Goal: Contribute content

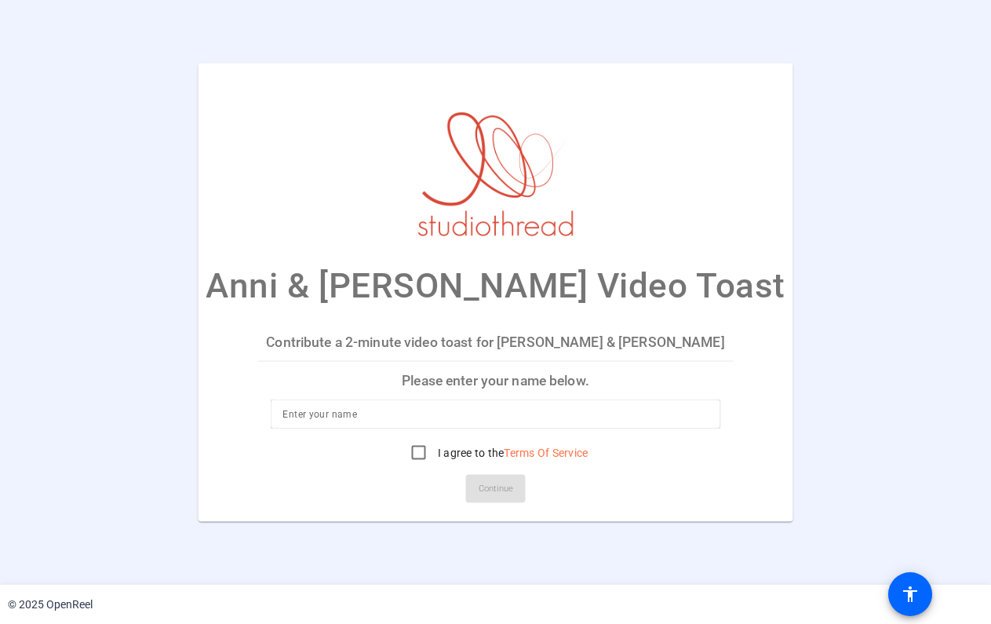
click at [356, 416] on input at bounding box center [494, 414] width 425 height 19
type input "Gabby Freitag"
click at [416, 451] on input "I agree to the Terms Of Service" at bounding box center [418, 452] width 31 height 31
checkbox input "true"
click at [503, 490] on span "Continue" at bounding box center [496, 489] width 35 height 24
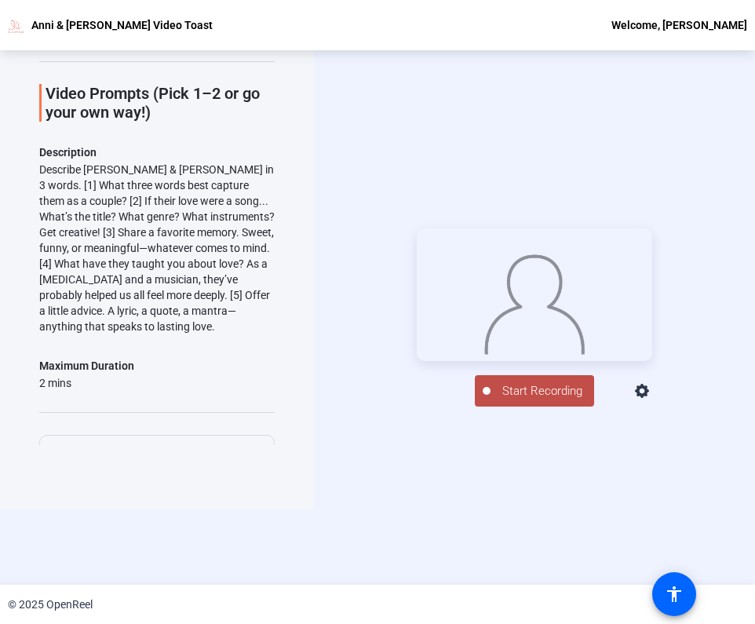
click at [544, 400] on span "Start Recording" at bounding box center [542, 391] width 104 height 18
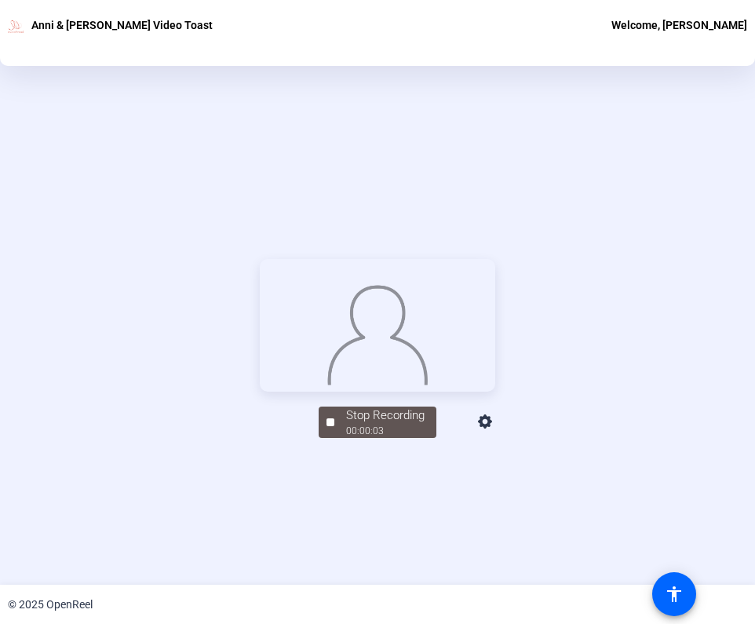
scroll to position [144, 0]
click at [332, 428] on div at bounding box center [330, 425] width 8 height 8
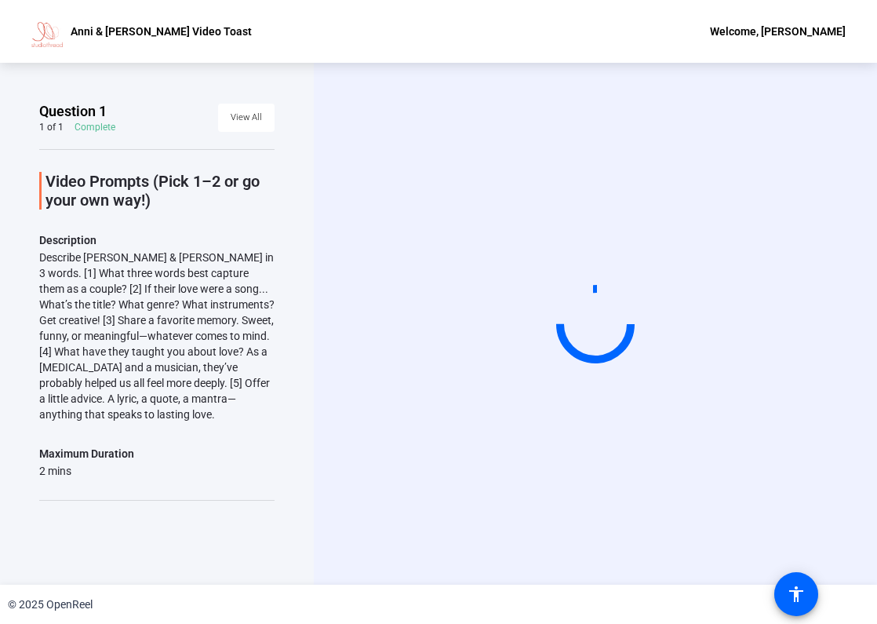
scroll to position [0, 0]
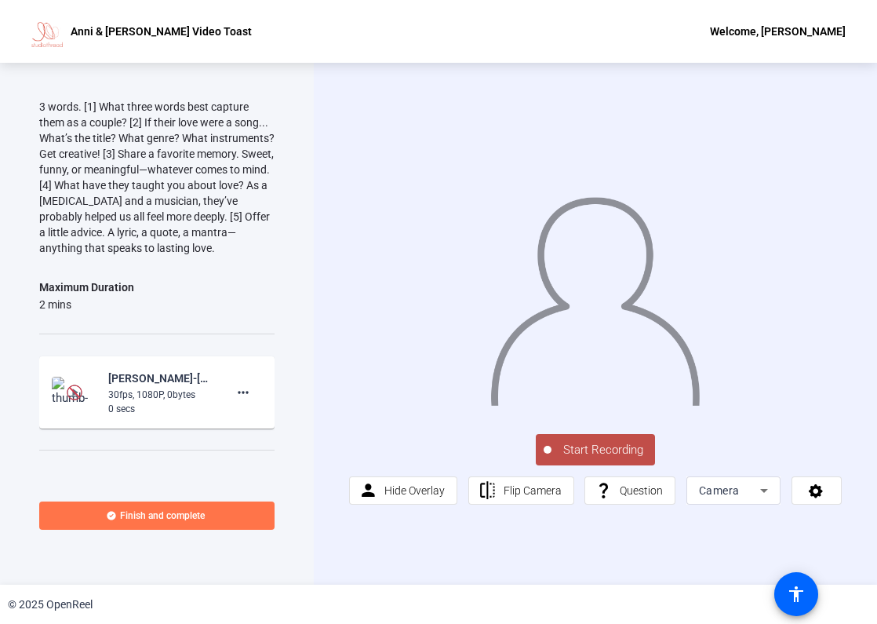
scroll to position [170, 0]
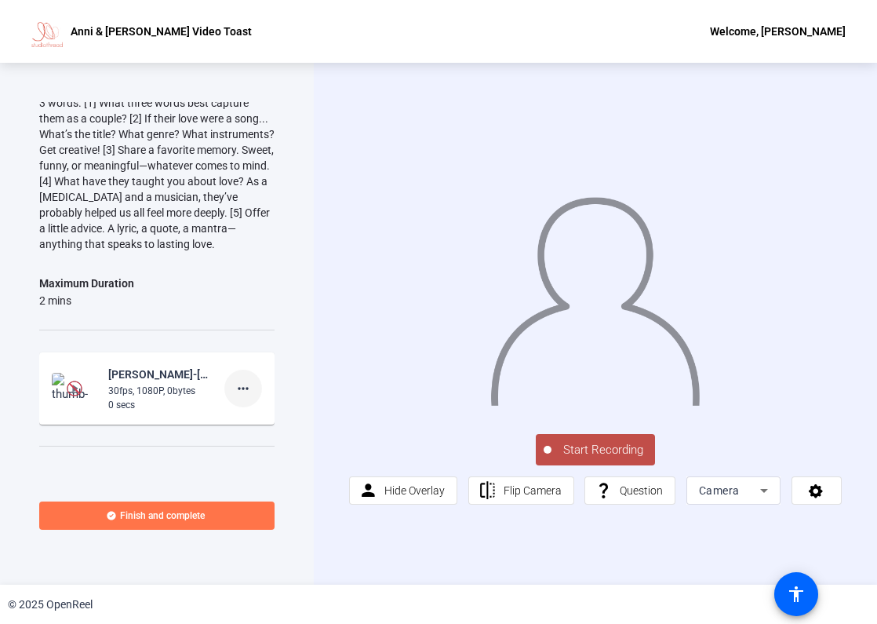
click at [251, 385] on mat-icon "more_horiz" at bounding box center [243, 388] width 19 height 19
click at [260, 423] on span "Delete clip" at bounding box center [268, 420] width 63 height 19
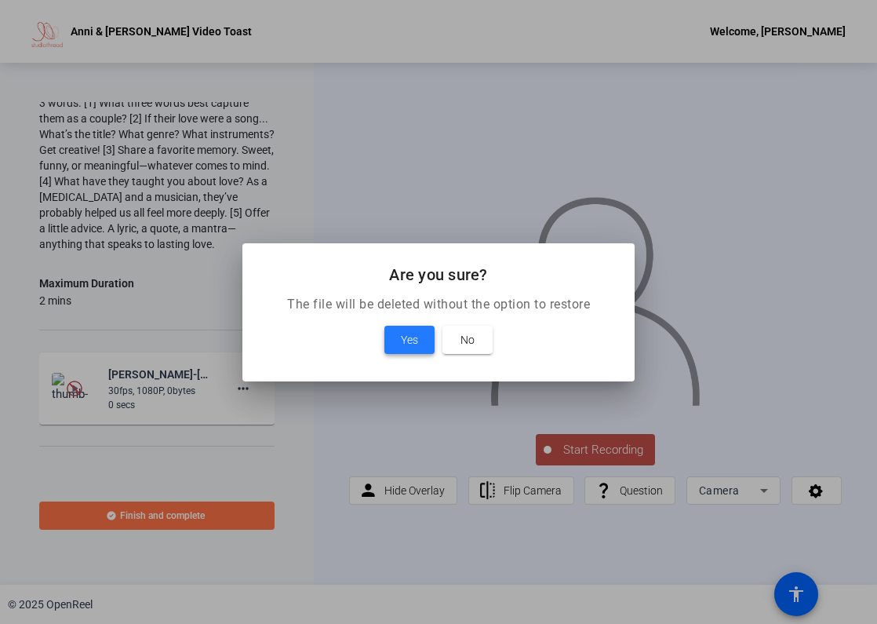
click at [410, 338] on span "Yes" at bounding box center [409, 339] width 17 height 19
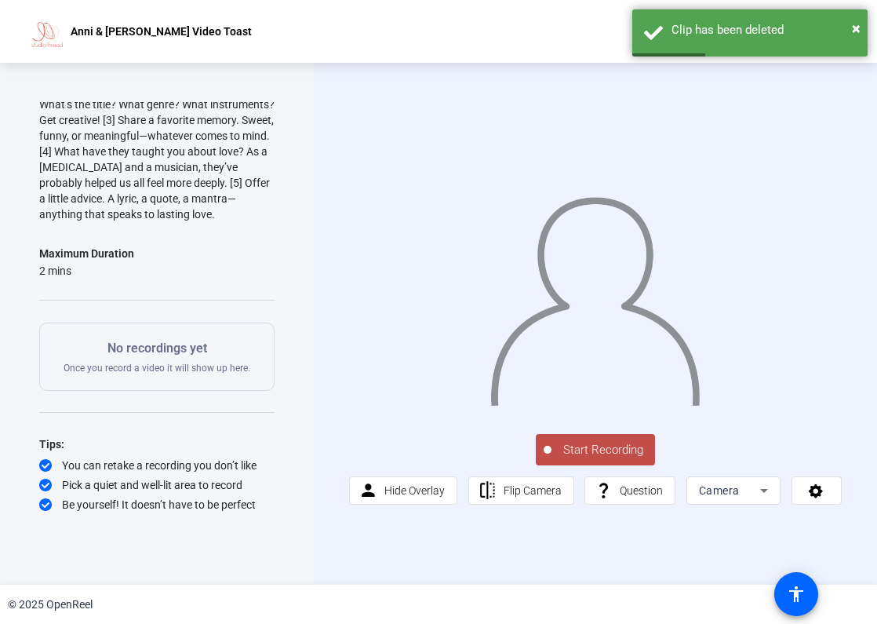
scroll to position [200, 0]
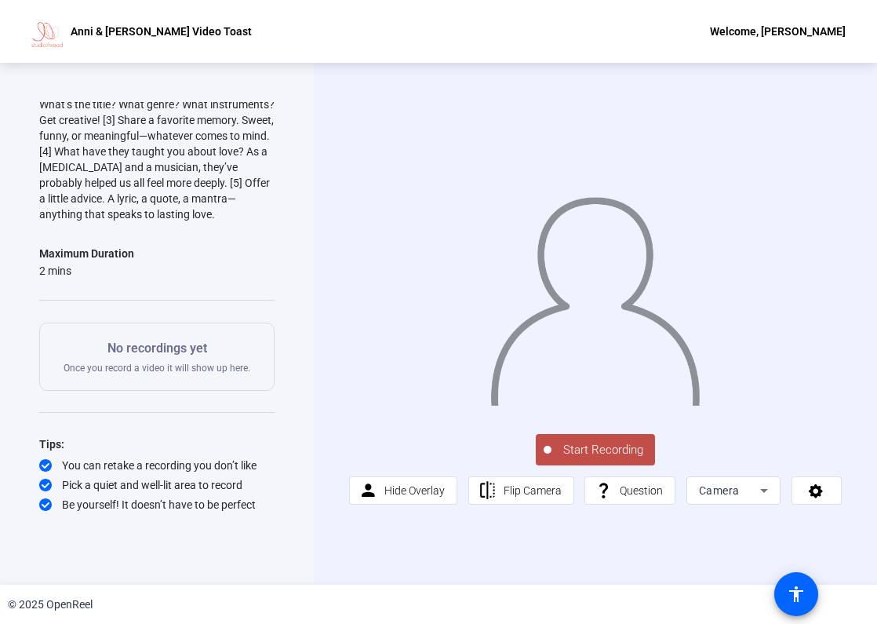
click at [601, 443] on span "Start Recording" at bounding box center [604, 450] width 104 height 18
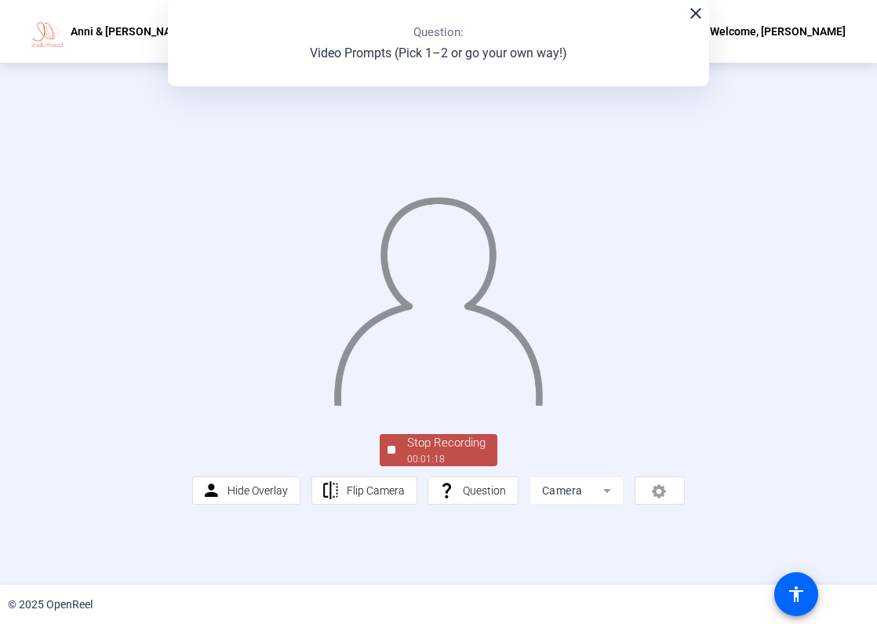
click at [446, 466] on div "00:01:18" at bounding box center [446, 459] width 78 height 14
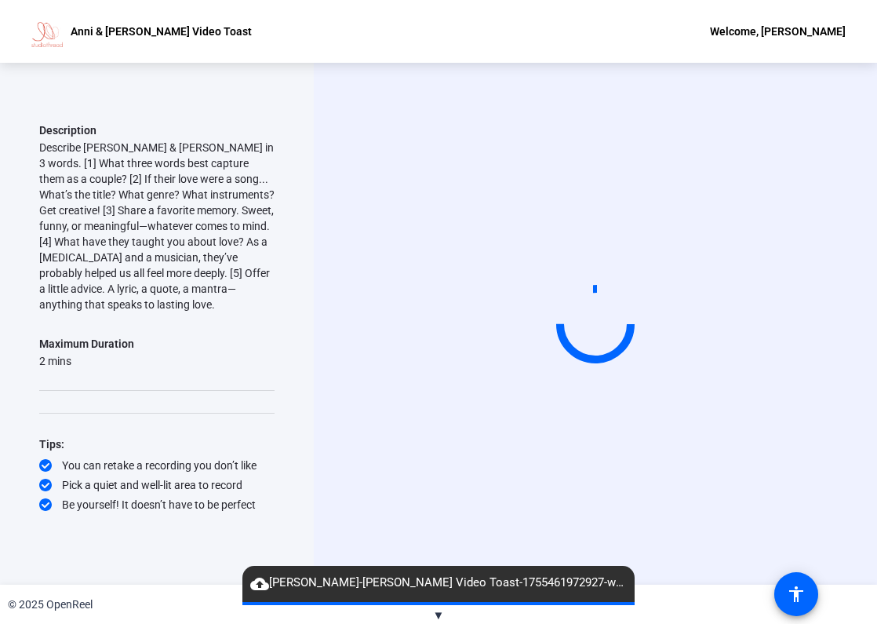
scroll to position [0, 0]
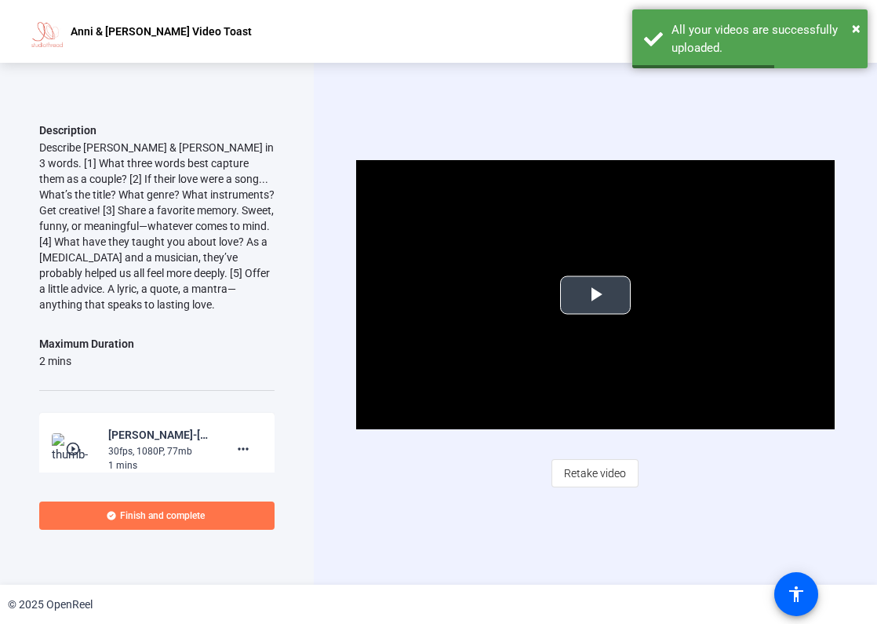
click at [596, 295] on span "Video Player" at bounding box center [596, 295] width 0 height 0
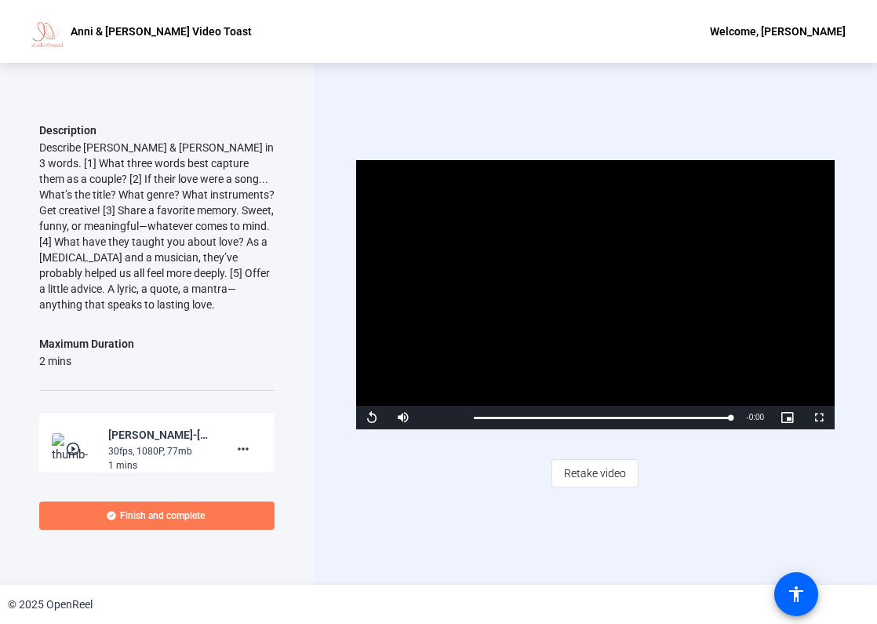
click at [155, 519] on span "Finish and complete" at bounding box center [162, 515] width 85 height 13
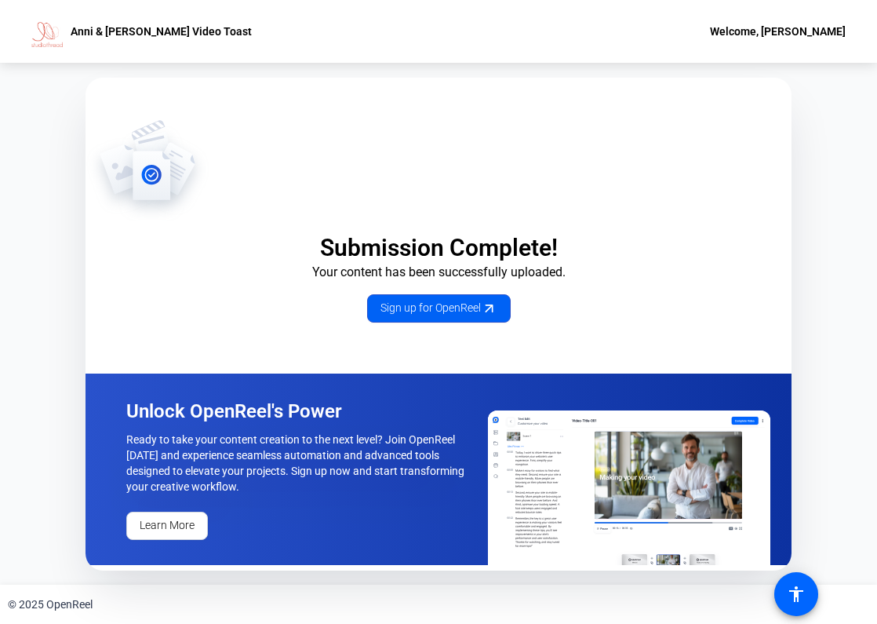
click at [410, 309] on span "Sign up for OpenReel" at bounding box center [439, 308] width 117 height 16
